Goal: Task Accomplishment & Management: Manage account settings

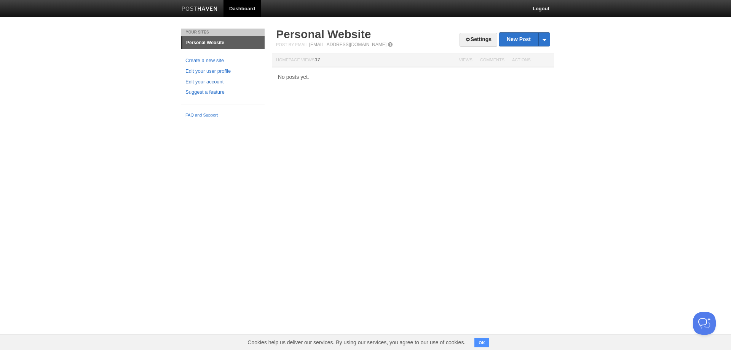
click at [217, 80] on link "Edit your account" at bounding box center [222, 82] width 75 height 8
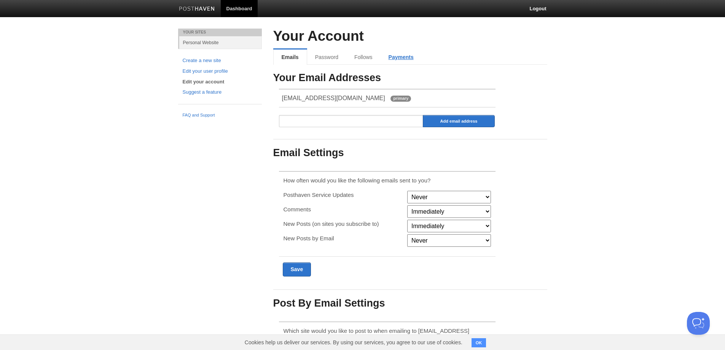
click at [412, 56] on link "Payments" at bounding box center [401, 56] width 41 height 15
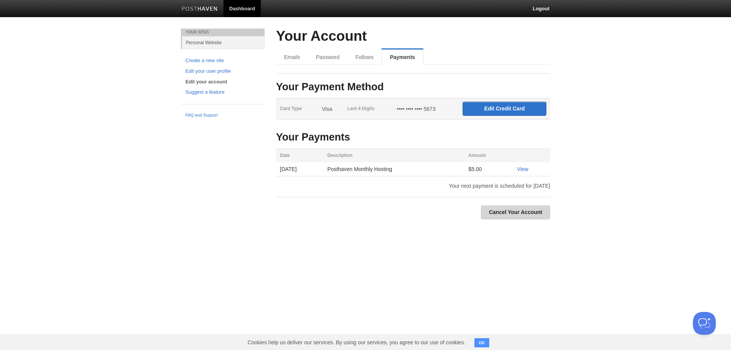
click at [500, 212] on link "Cancel Your Account" at bounding box center [515, 212] width 69 height 14
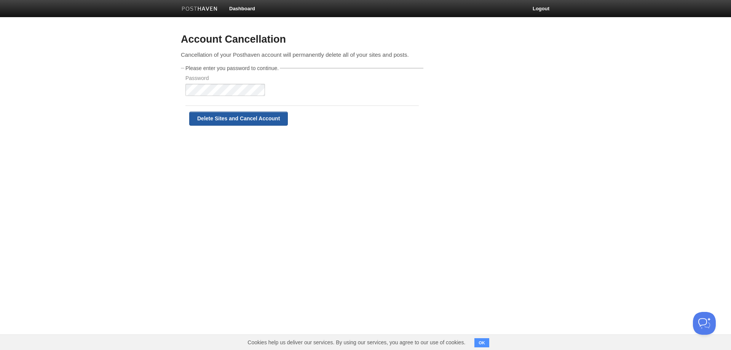
click at [207, 120] on input "Delete Sites and Cancel Account" at bounding box center [238, 118] width 99 height 14
